Goal: Information Seeking & Learning: Learn about a topic

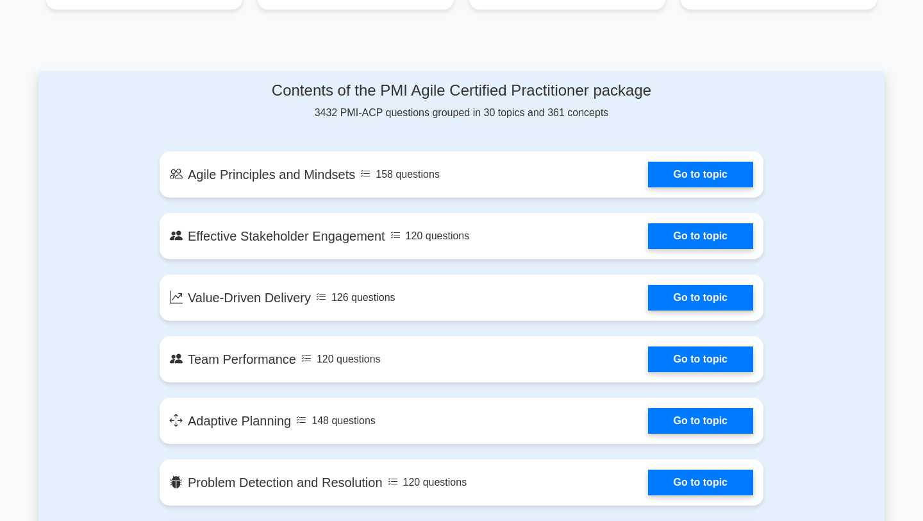
scroll to position [432, 0]
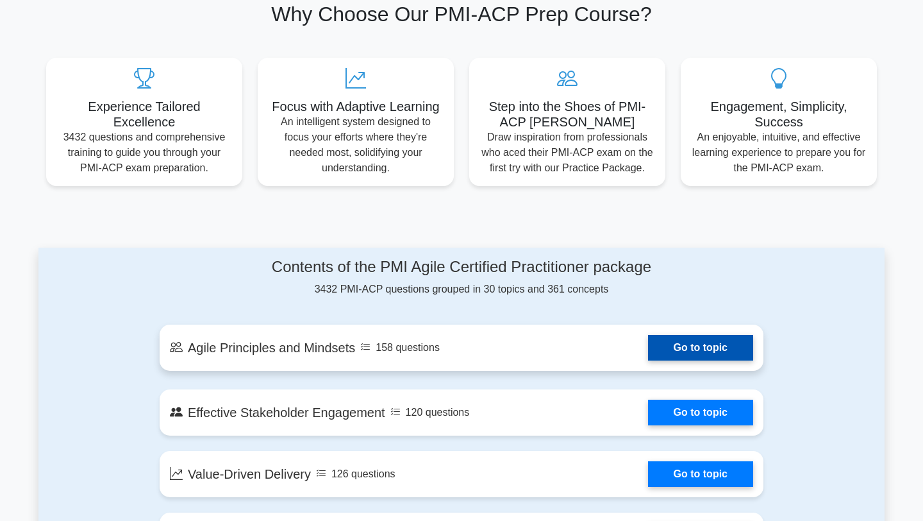
click at [657, 342] on link "Go to topic" at bounding box center [700, 348] width 105 height 26
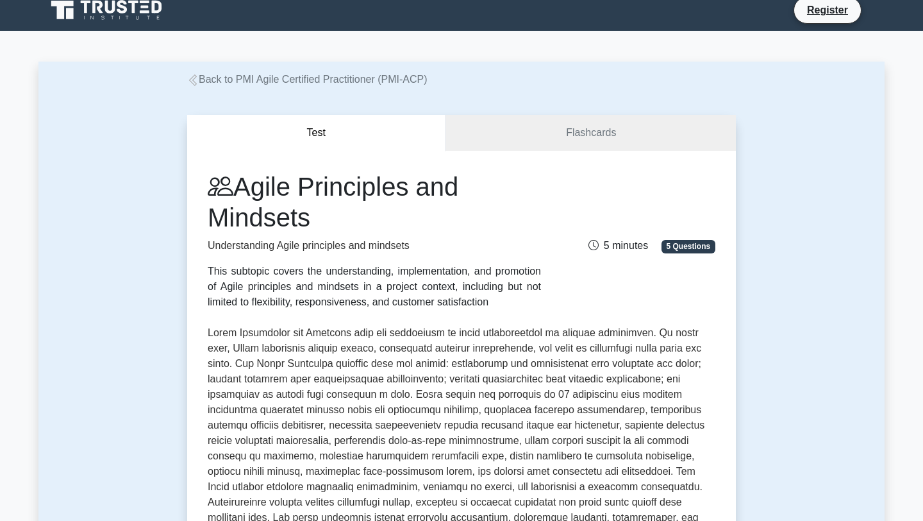
scroll to position [15, 0]
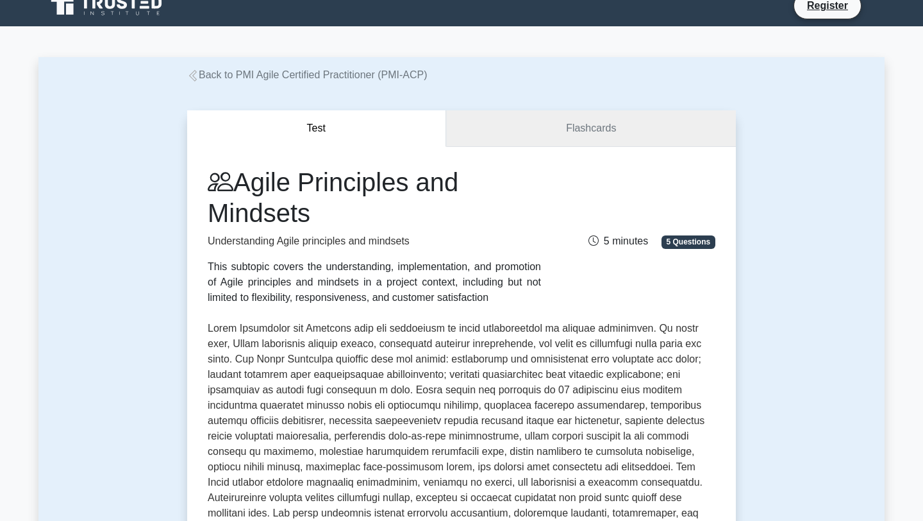
click at [539, 130] on link "Flashcards" at bounding box center [591, 128] width 290 height 37
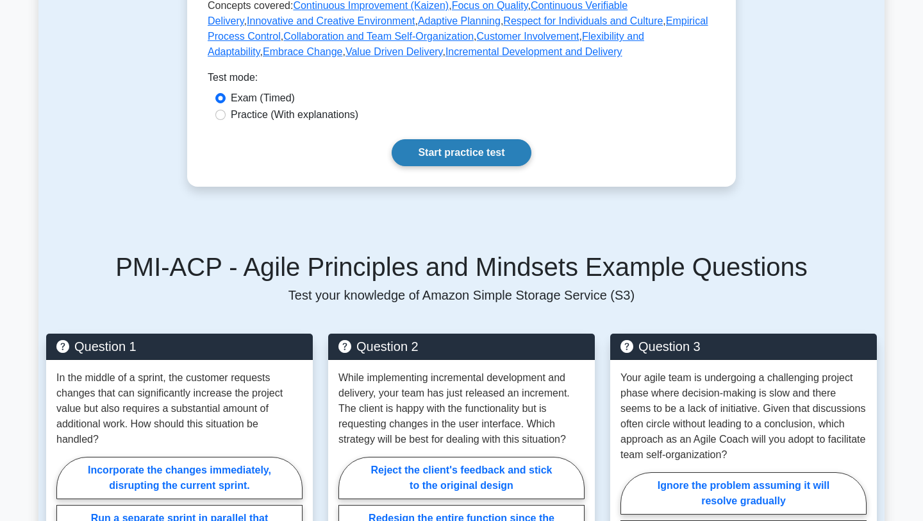
click at [440, 161] on link "Start practice test" at bounding box center [461, 152] width 139 height 27
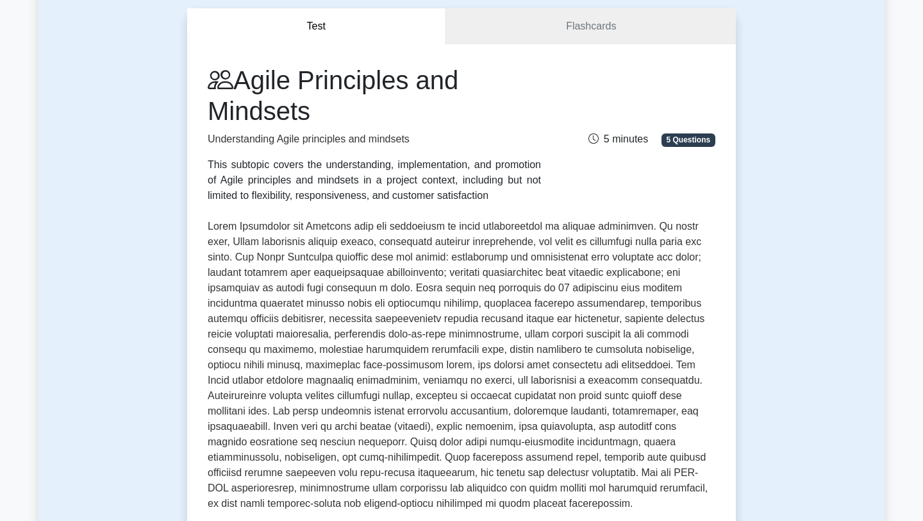
scroll to position [0, 0]
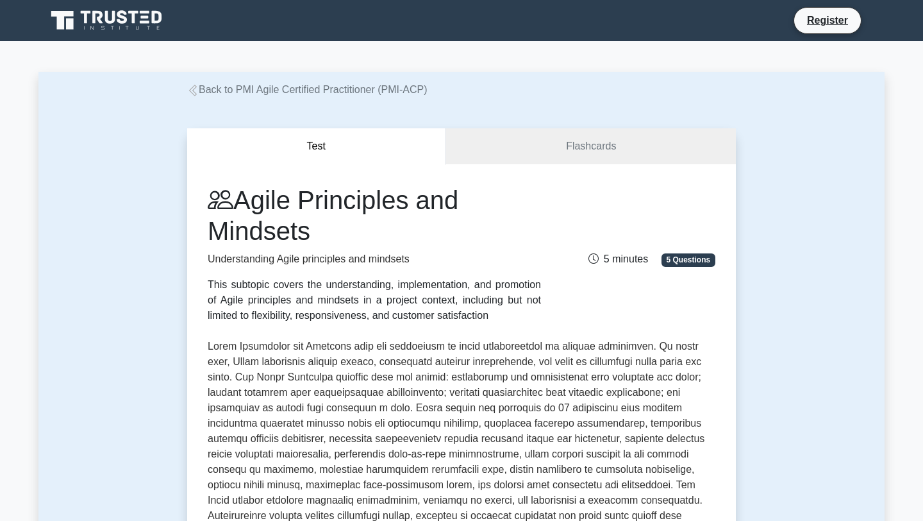
click at [110, 17] on icon at bounding box center [107, 20] width 123 height 24
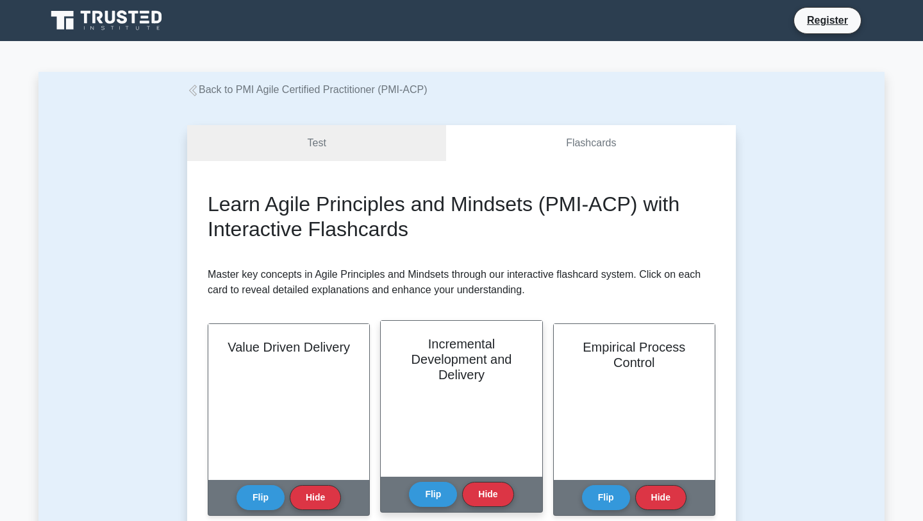
scroll to position [71, 0]
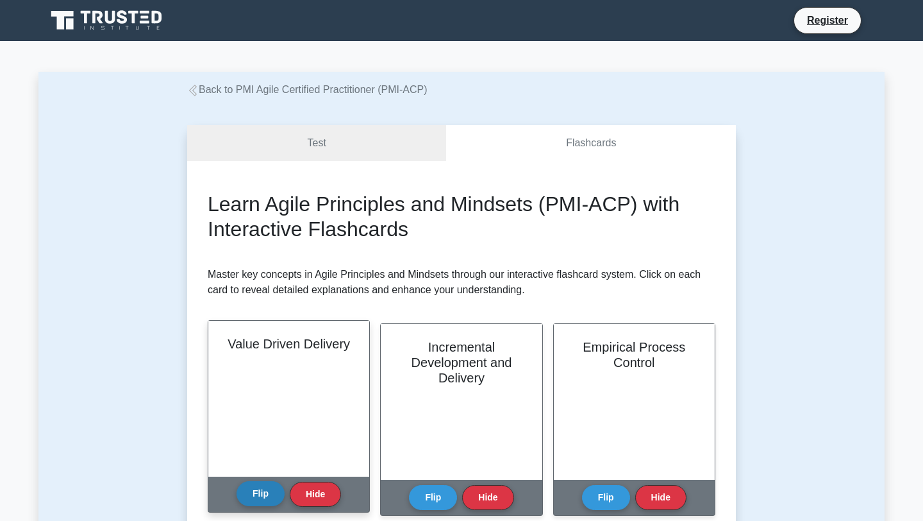
click at [258, 496] on button "Flip" at bounding box center [261, 493] width 48 height 25
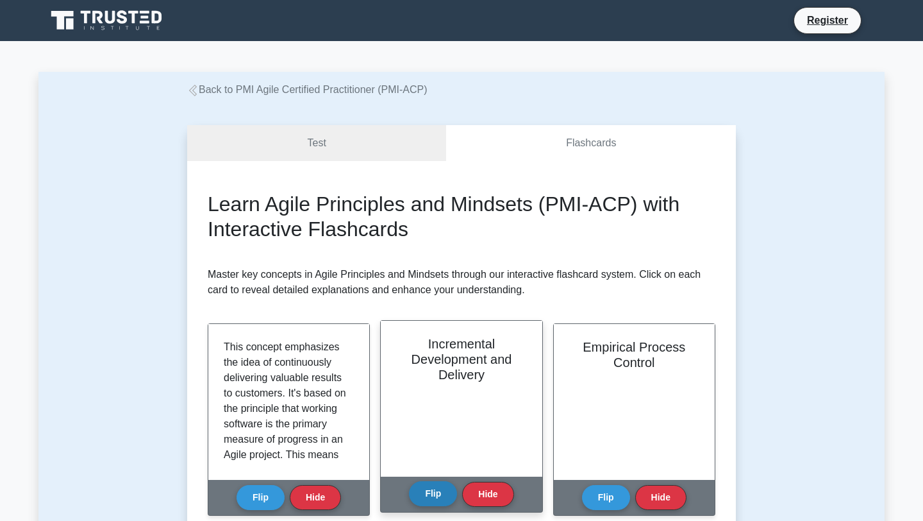
click at [437, 492] on button "Flip" at bounding box center [433, 493] width 48 height 25
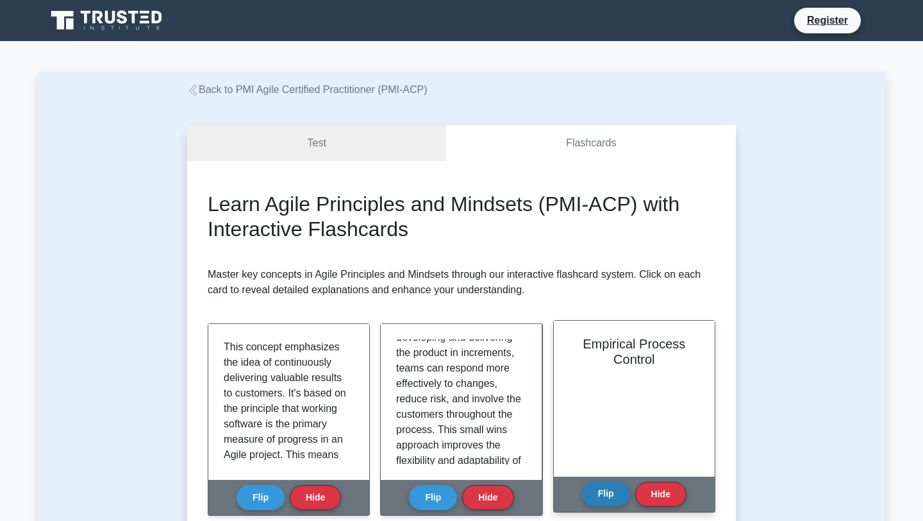
click at [609, 486] on button "Flip" at bounding box center [606, 493] width 48 height 25
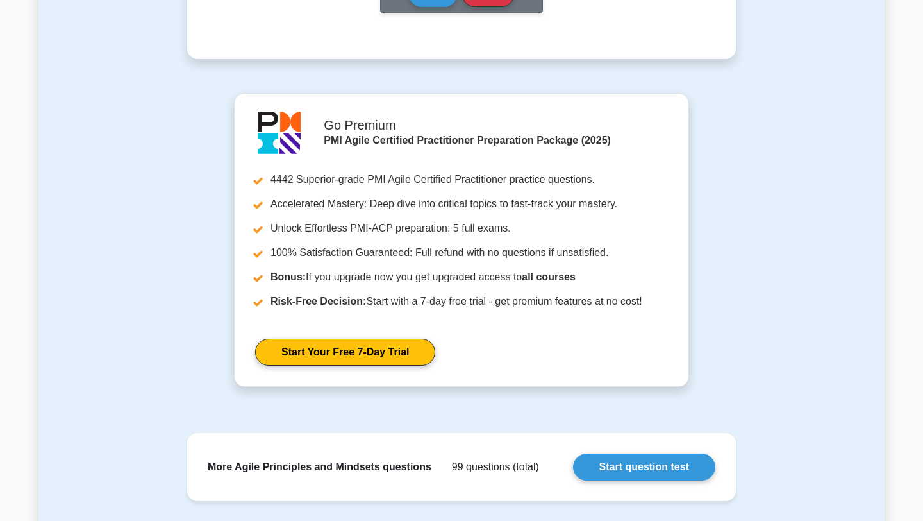
scroll to position [923, 0]
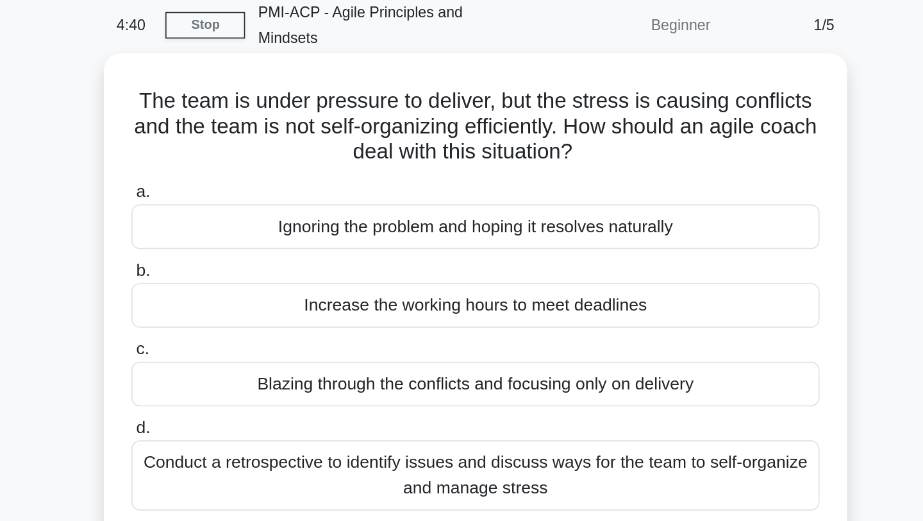
click at [455, 333] on div "Conduct a retrospective to identify issues and discuss ways for the team to sel…" at bounding box center [461, 342] width 415 height 42
click at [254, 317] on input "d. Conduct a retrospective to identify issues and discuss ways for the team to …" at bounding box center [254, 313] width 0 height 8
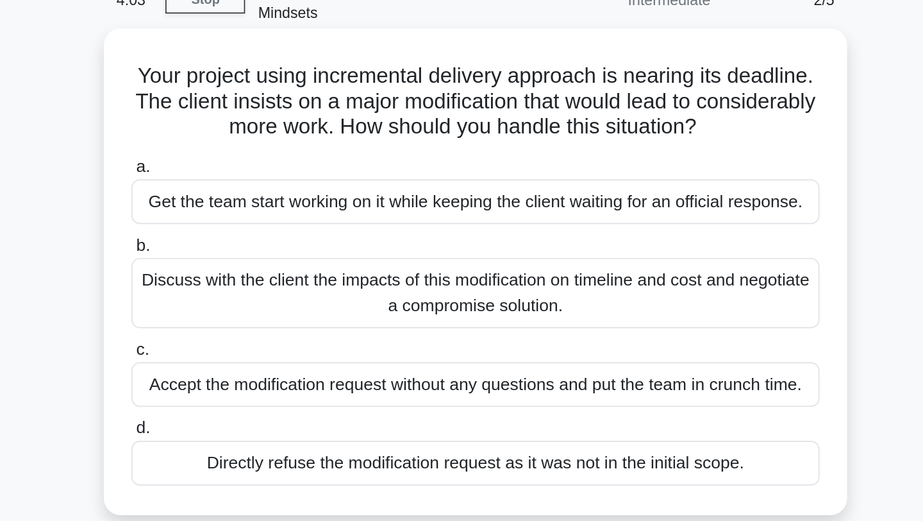
click at [448, 238] on div "Discuss with the client the impacts of this modification on timeline and cost a…" at bounding box center [461, 247] width 415 height 42
click at [254, 222] on input "b. Discuss with the client the impacts of this modification on timeline and cos…" at bounding box center [254, 218] width 0 height 8
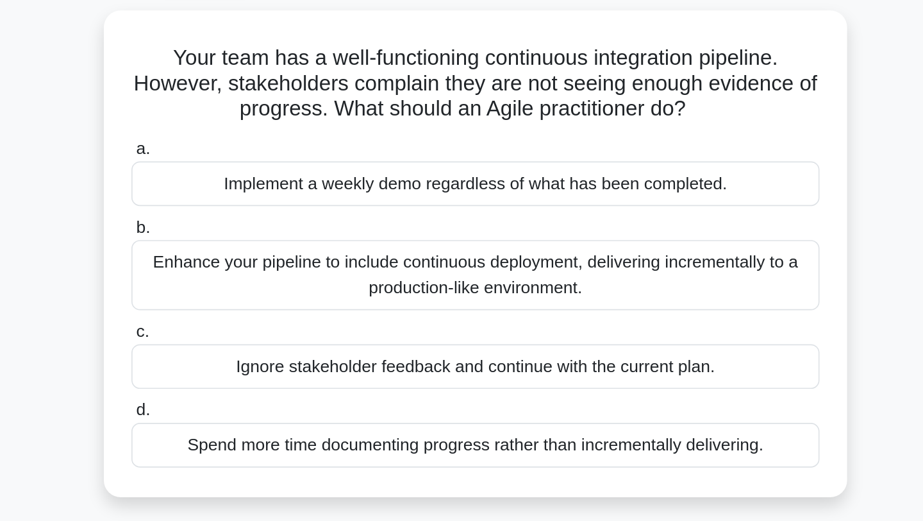
click at [457, 234] on div "Enhance your pipeline to include continuous deployment, delivering incrementall…" at bounding box center [461, 247] width 415 height 42
click at [254, 222] on input "b. Enhance your pipeline to include continuous deployment, delivering increment…" at bounding box center [254, 218] width 0 height 8
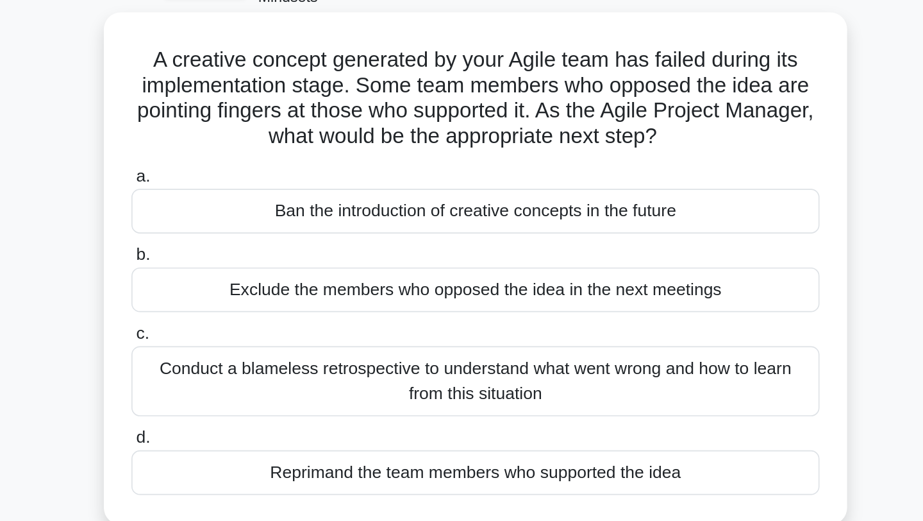
click at [468, 290] on div "Conduct a blameless retrospective to understand what went wrong and how to lear…" at bounding box center [461, 310] width 415 height 42
click at [254, 285] on input "c. Conduct a blameless retrospective to understand what went wrong and how to l…" at bounding box center [254, 281] width 0 height 8
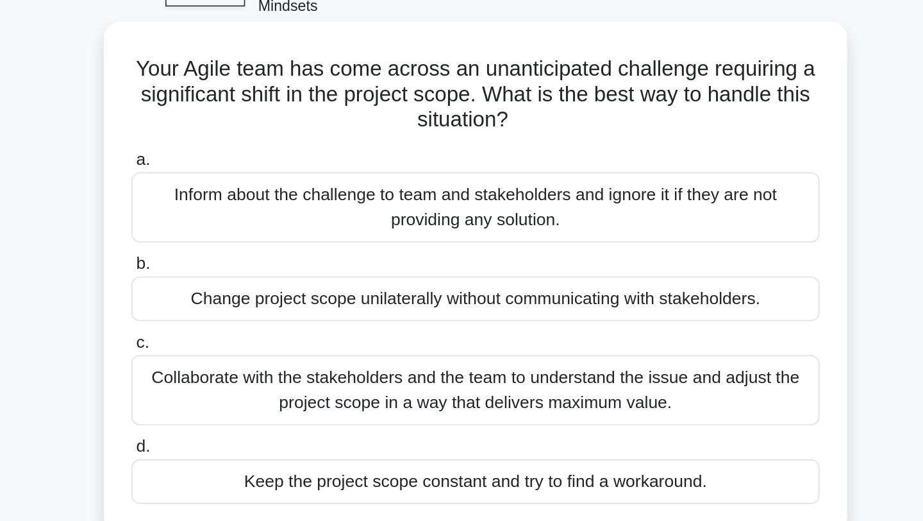
click at [480, 301] on div "Collaborate with the stakeholders and the team to understand the issue and adju…" at bounding box center [461, 310] width 415 height 42
click at [254, 285] on input "c. Collaborate with the stakeholders and the team to understand the issue and a…" at bounding box center [254, 281] width 0 height 8
